Goal: Task Accomplishment & Management: Use online tool/utility

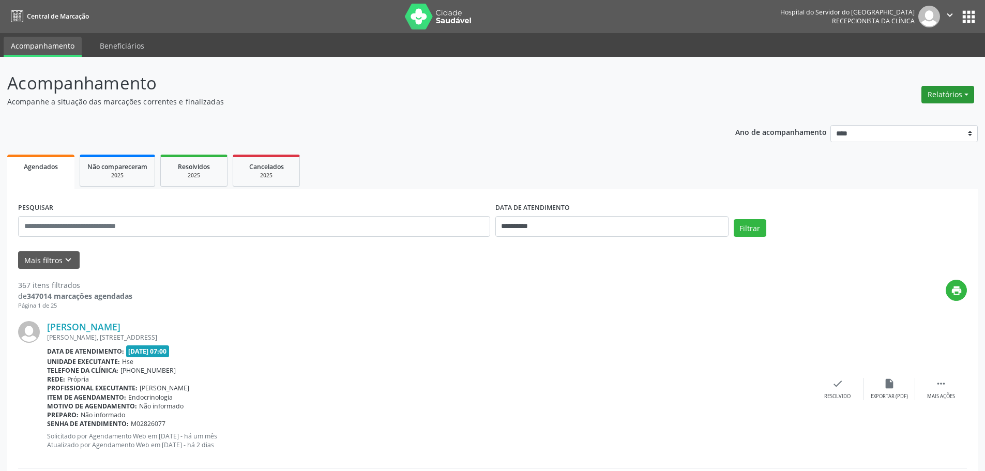
click at [955, 97] on button "Relatórios" at bounding box center [948, 95] width 53 height 18
click at [895, 115] on link "Agendamentos" at bounding box center [919, 117] width 111 height 14
select select "*"
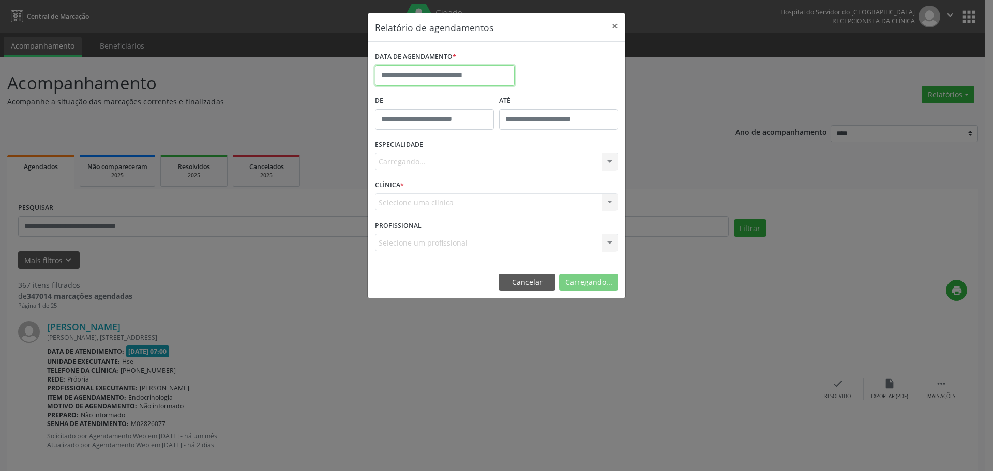
click at [449, 73] on input "text" at bounding box center [445, 75] width 140 height 21
click at [425, 129] on span "2" at bounding box center [432, 129] width 20 height 20
type input "**********"
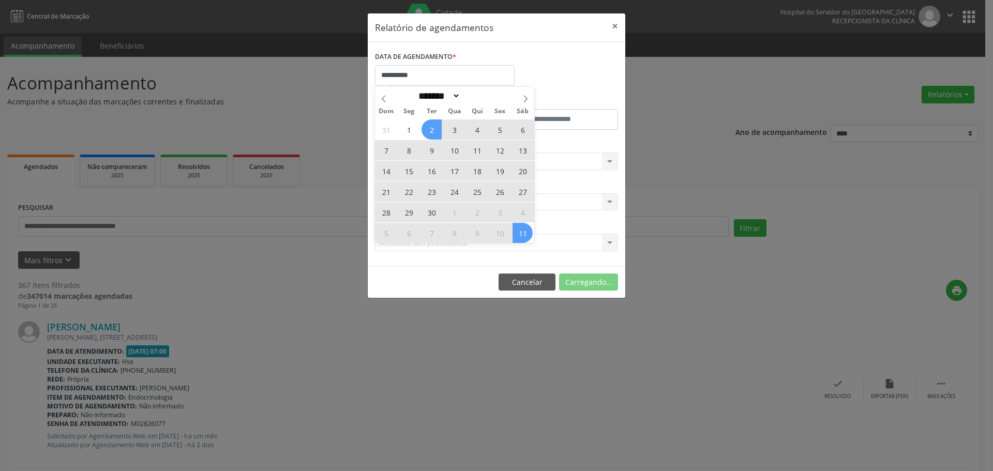
click at [524, 235] on div "31 1 2 3 4 5 6 7 8 9 10 11 12 13 14 15 16 17 18 19 20 21 22 23 24 25 26 27 28 2…" at bounding box center [454, 181] width 159 height 124
click at [524, 235] on span "11" at bounding box center [523, 233] width 20 height 20
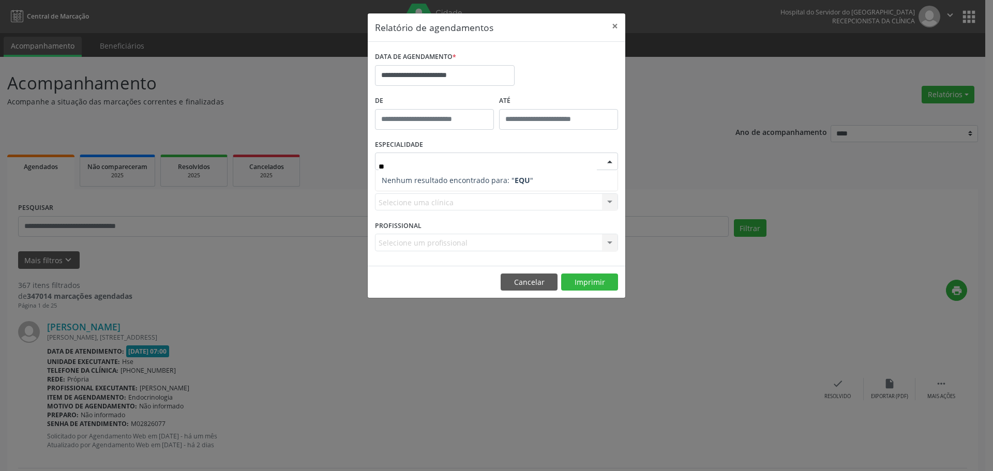
type input "*"
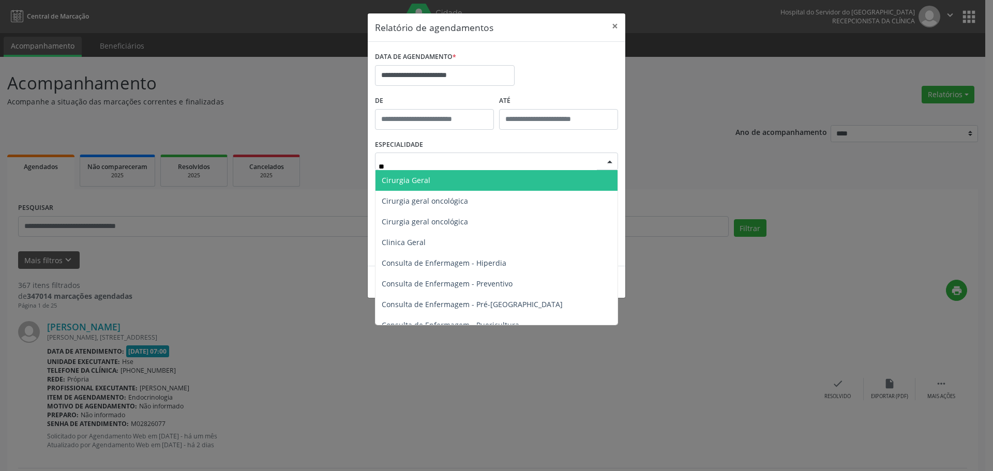
type input "***"
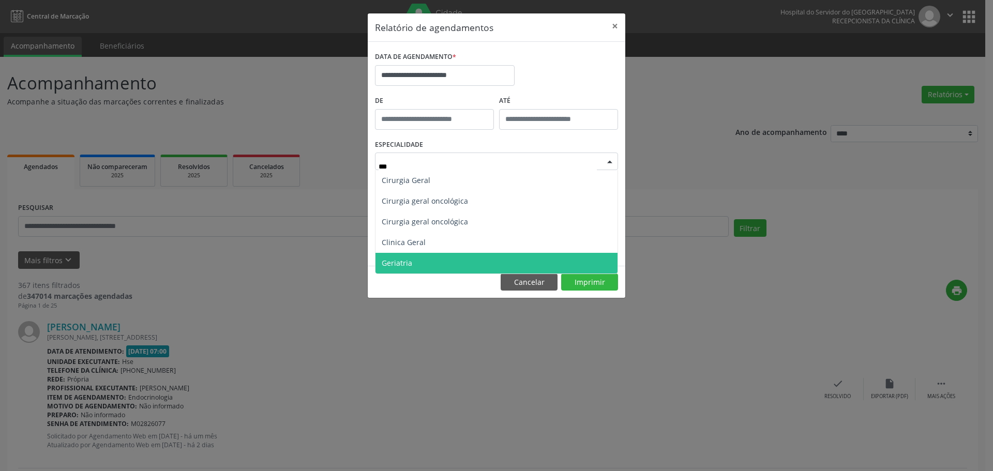
click at [442, 256] on span "Geriatria" at bounding box center [497, 263] width 242 height 21
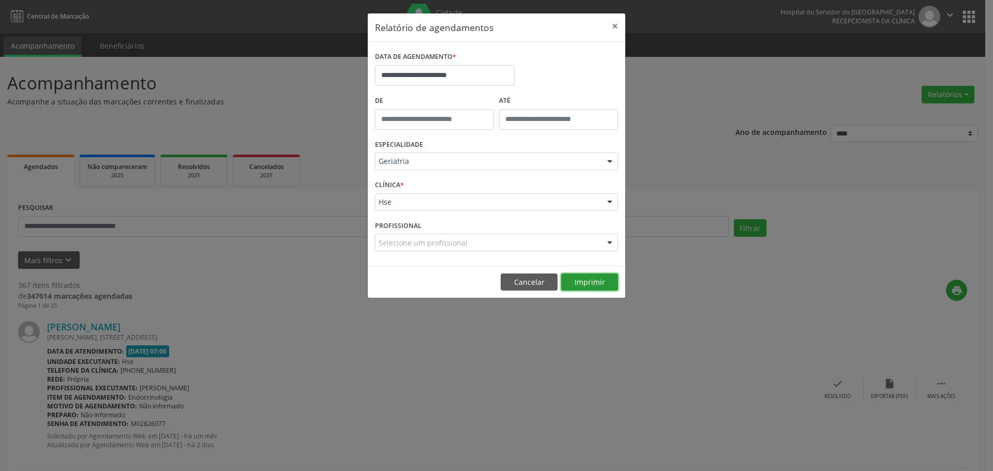
click at [587, 282] on button "Imprimir" at bounding box center [589, 283] width 57 height 18
